Goal: Task Accomplishment & Management: Use online tool/utility

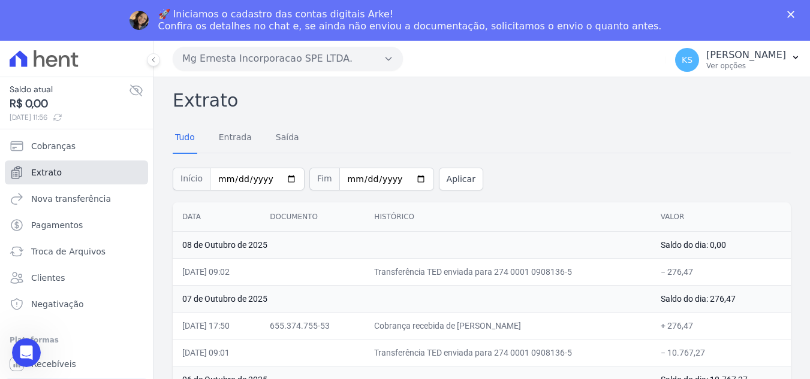
click at [52, 175] on span "Extrato" at bounding box center [46, 173] width 31 height 12
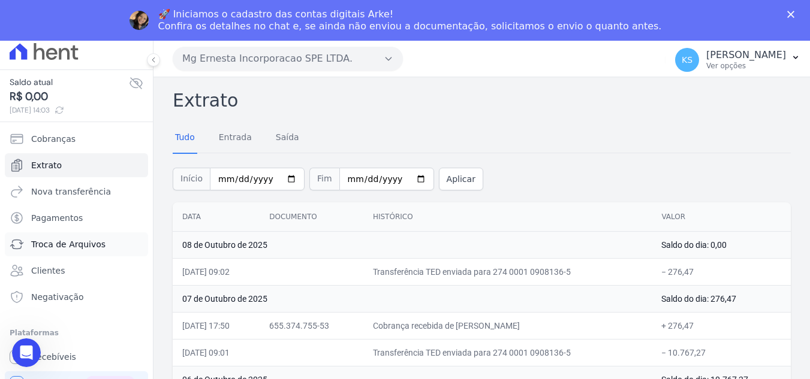
scroll to position [9, 0]
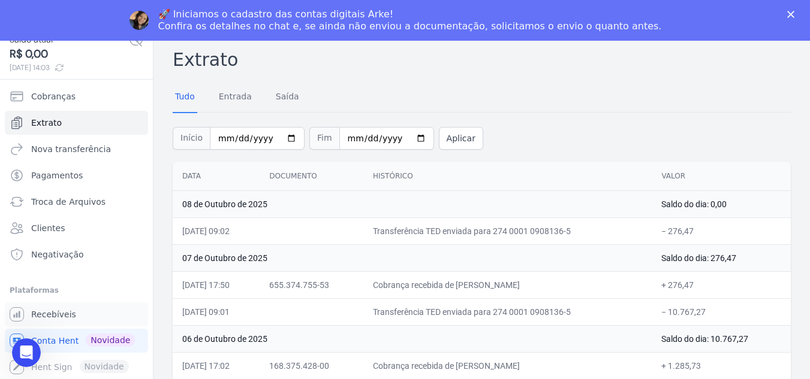
click at [55, 314] on span "Recebíveis" at bounding box center [53, 315] width 45 height 12
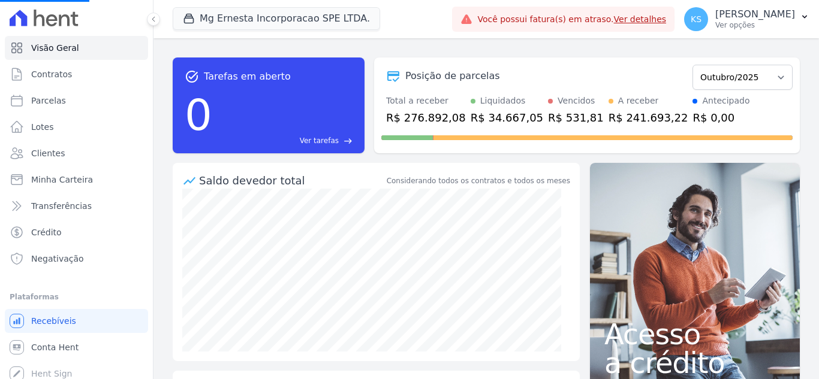
select select
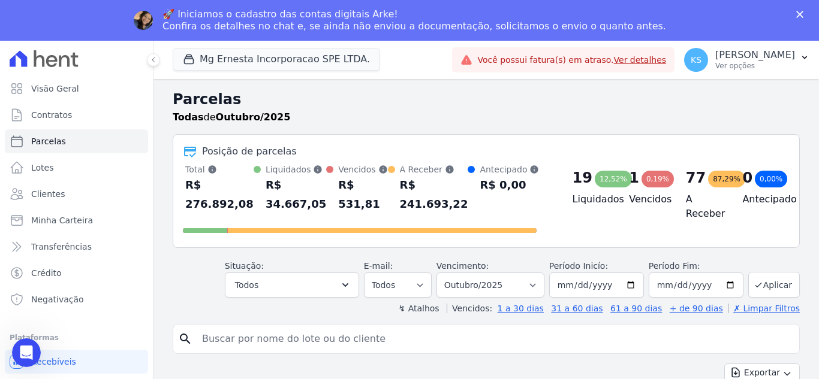
click at [559, 110] on h2 "Parcelas" at bounding box center [486, 100] width 627 height 22
click at [768, 66] on p "Ver opções" at bounding box center [755, 66] width 80 height 10
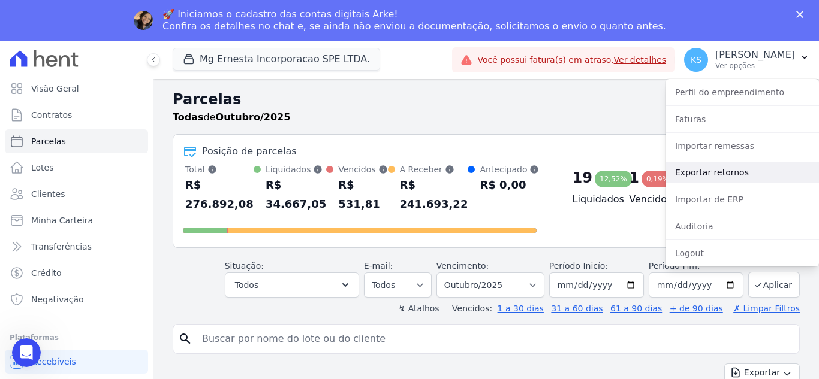
click at [711, 171] on link "Exportar retornos" at bounding box center [741, 173] width 153 height 22
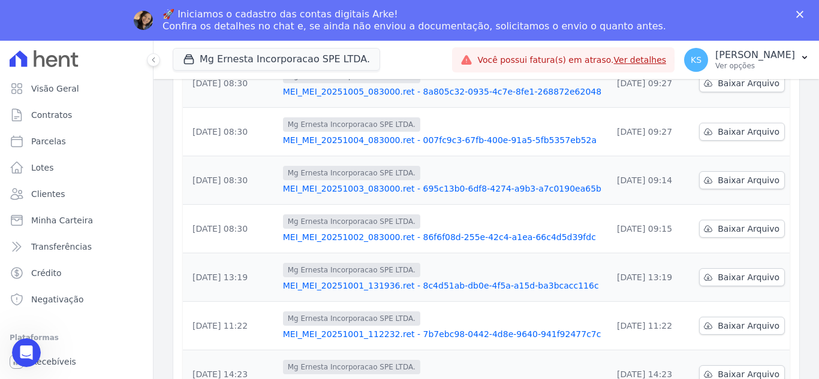
scroll to position [378, 0]
